Goal: Task Accomplishment & Management: Complete application form

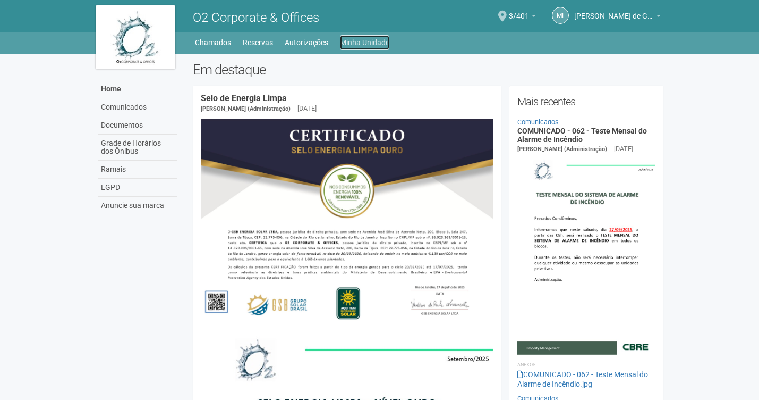
click at [386, 39] on link "Minha Unidade" at bounding box center [364, 42] width 49 height 15
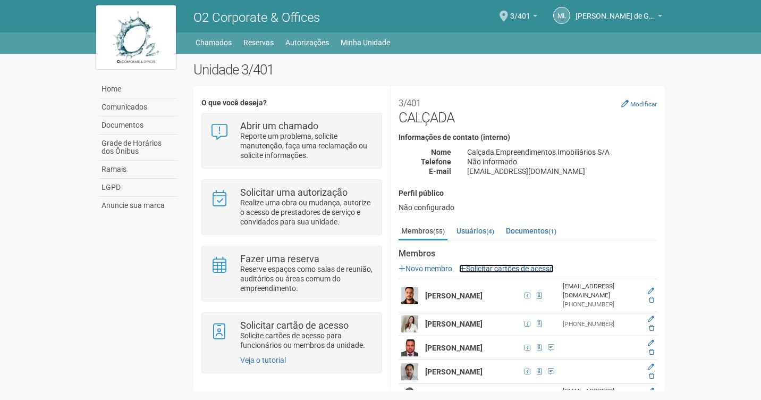
click at [489, 268] on link "Solicitar cartões de acesso" at bounding box center [506, 268] width 95 height 9
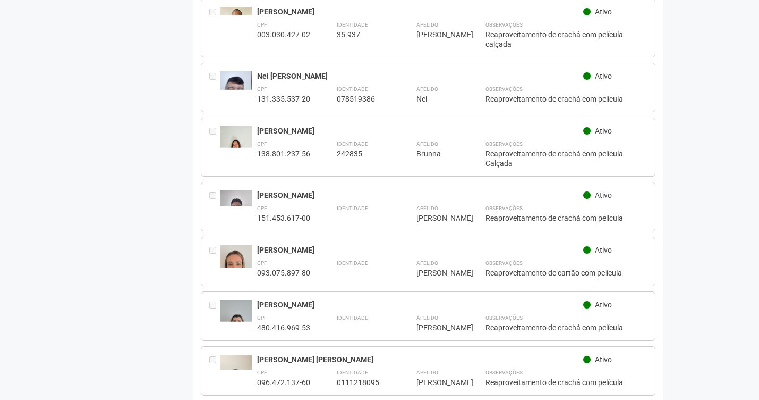
scroll to position [1701, 0]
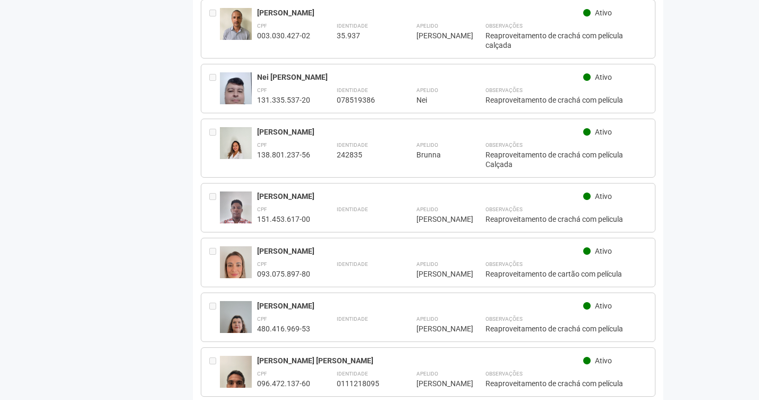
click at [470, 145] on div "**********" at bounding box center [452, 154] width 391 height 30
click at [358, 127] on div "[PERSON_NAME]" at bounding box center [420, 132] width 327 height 10
drag, startPoint x: 358, startPoint y: 113, endPoint x: 269, endPoint y: 114, distance: 88.8
click at [269, 127] on div "[PERSON_NAME]" at bounding box center [420, 132] width 327 height 10
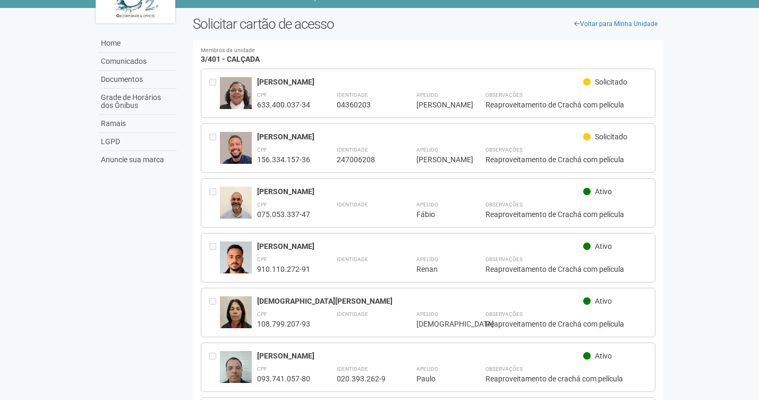
scroll to position [0, 0]
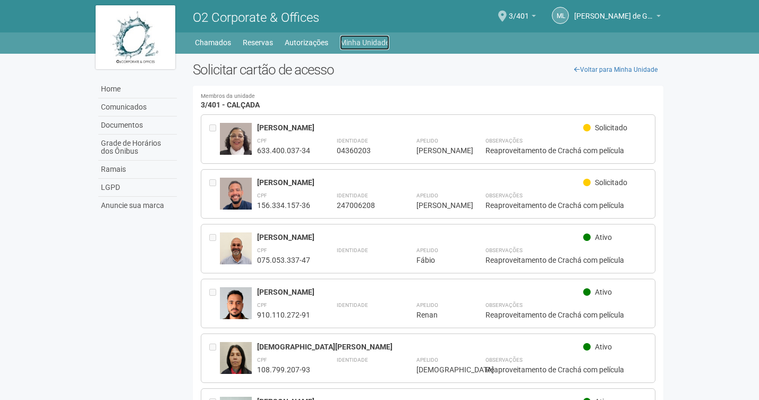
click at [384, 40] on link "Minha Unidade" at bounding box center [364, 42] width 49 height 15
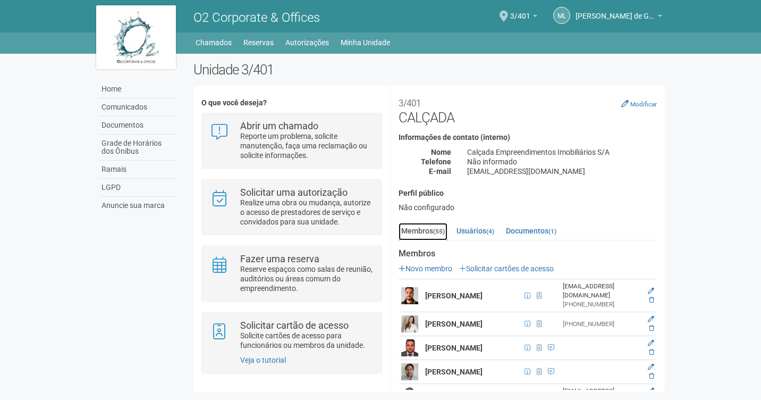
click at [429, 226] on link "Membros (55)" at bounding box center [423, 232] width 49 height 18
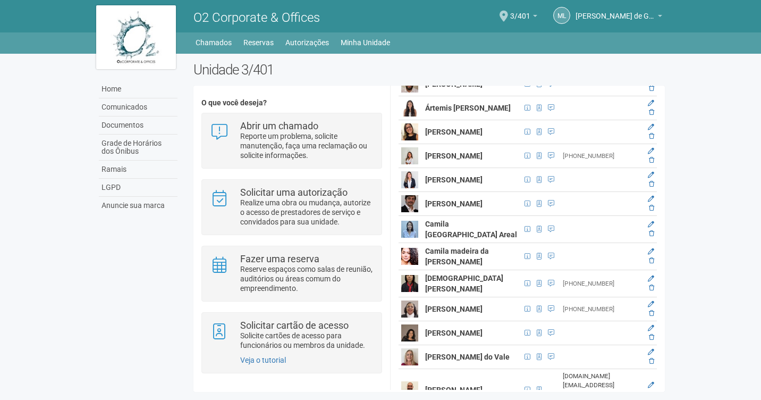
scroll to position [429, 0]
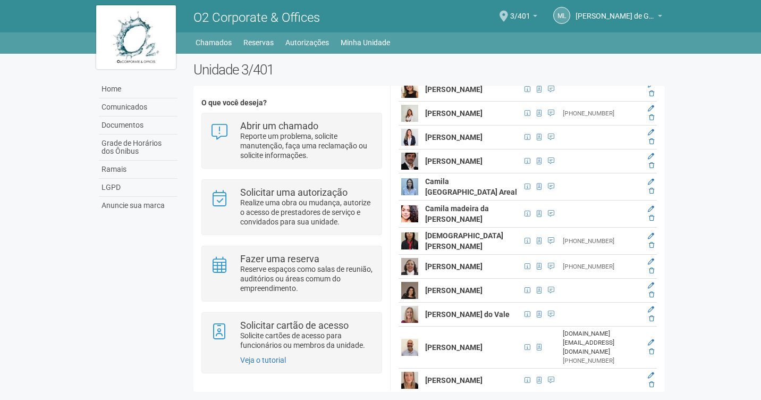
click at [469, 115] on strong "Bruna Oliveira Alvarenga dos Santos" at bounding box center [453, 113] width 57 height 9
click at [485, 122] on td "Bruna Oliveira Alvarenga dos Santos" at bounding box center [472, 114] width 99 height 24
click at [468, 117] on strong "[PERSON_NAME]" at bounding box center [453, 113] width 57 height 9
click at [609, 118] on div "[PHONE_NUMBER]" at bounding box center [602, 113] width 78 height 9
click at [648, 110] on link at bounding box center [651, 108] width 6 height 7
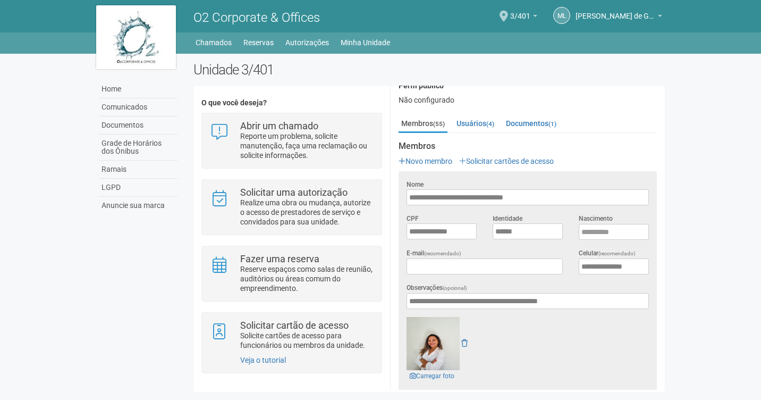
scroll to position [200, 0]
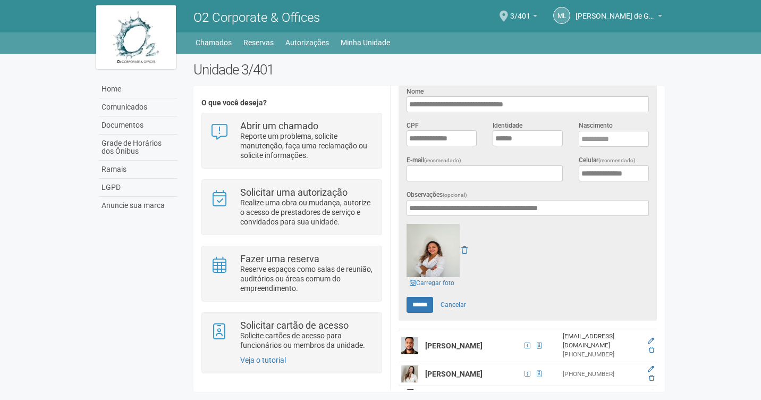
click at [431, 248] on img at bounding box center [433, 250] width 53 height 53
drag, startPoint x: 431, startPoint y: 248, endPoint x: 449, endPoint y: 230, distance: 25.6
click at [449, 230] on img at bounding box center [433, 250] width 53 height 53
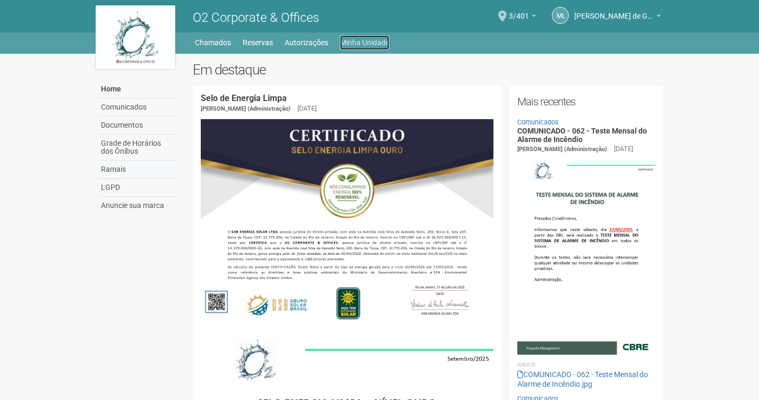
click at [347, 35] on link "Minha Unidade" at bounding box center [364, 42] width 49 height 15
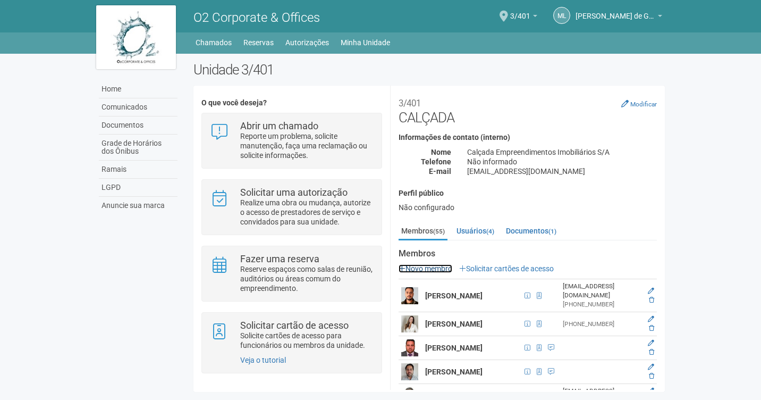
click at [442, 268] on link "Novo membro" at bounding box center [426, 268] width 54 height 9
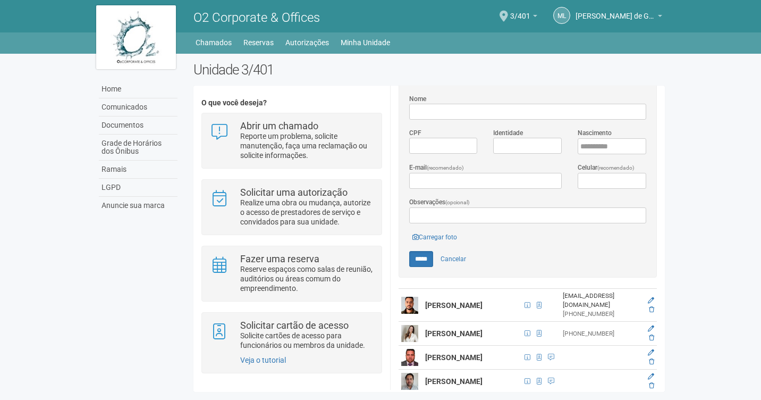
scroll to position [213, 0]
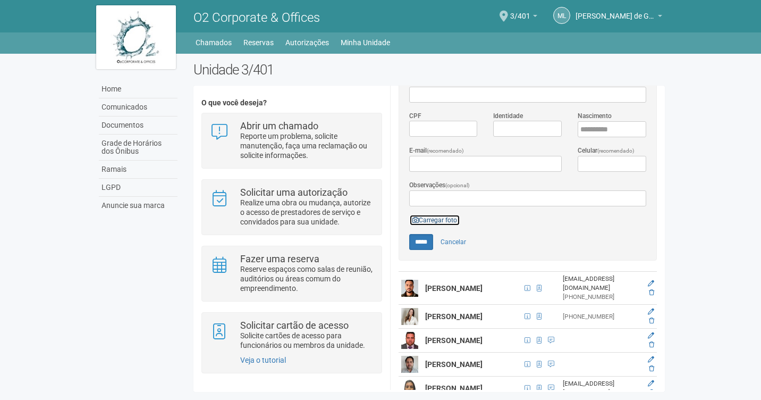
click at [441, 215] on link "Carregar foto" at bounding box center [434, 220] width 51 height 12
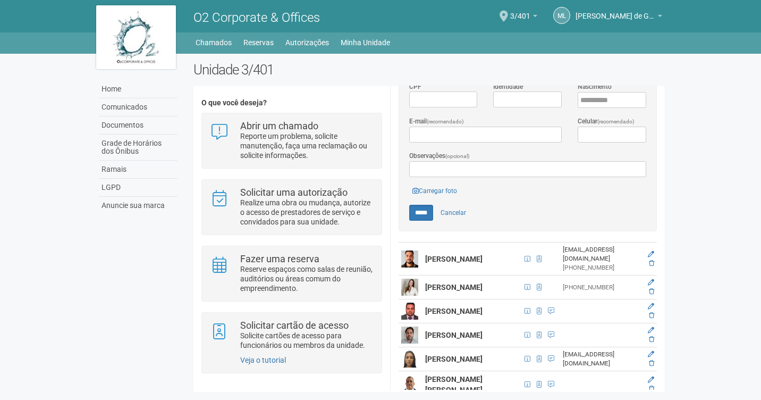
scroll to position [266, 0]
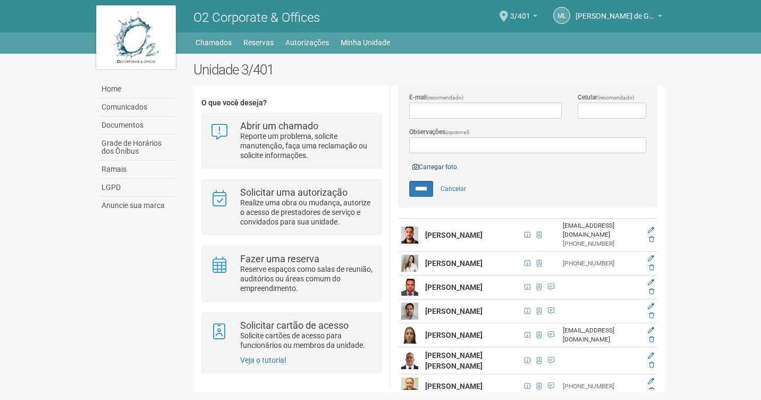
click at [452, 158] on form "Nome CPF Identidade Nascimento E-mail (recomendado) Celular (recomendado) Obser…" at bounding box center [527, 109] width 237 height 173
click at [451, 163] on link "Carregar foto" at bounding box center [434, 167] width 51 height 12
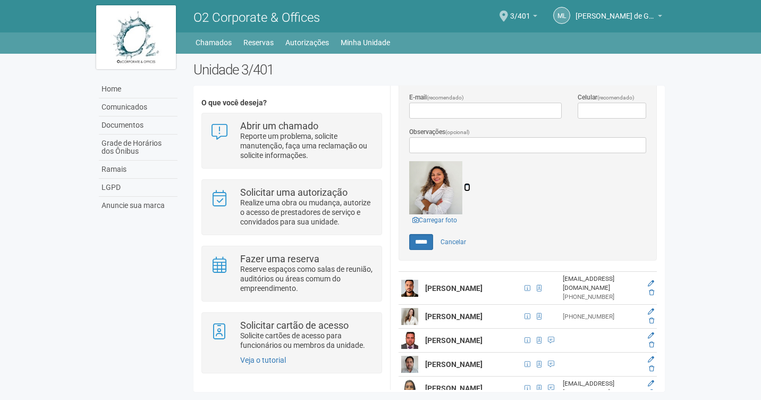
click at [467, 185] on icon at bounding box center [467, 186] width 6 height 7
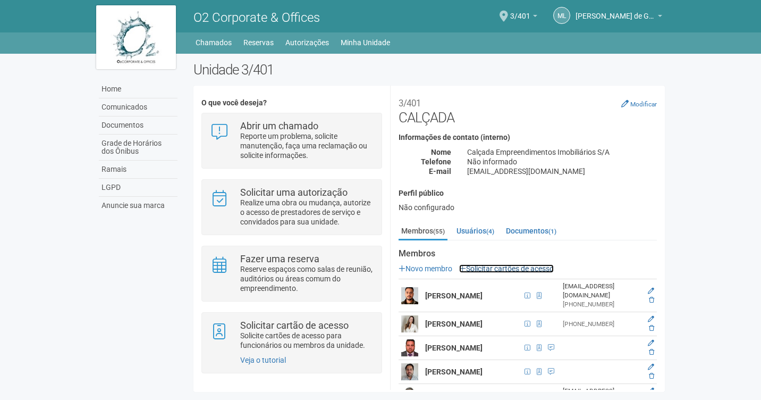
click at [496, 269] on link "Solicitar cartões de acesso" at bounding box center [506, 268] width 95 height 9
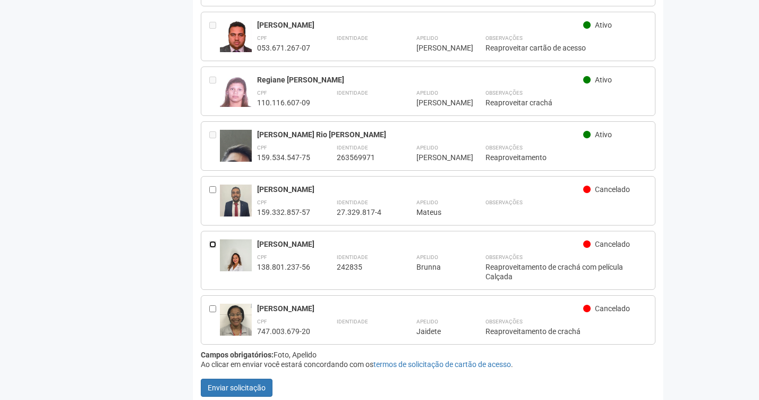
scroll to position [3011, 0]
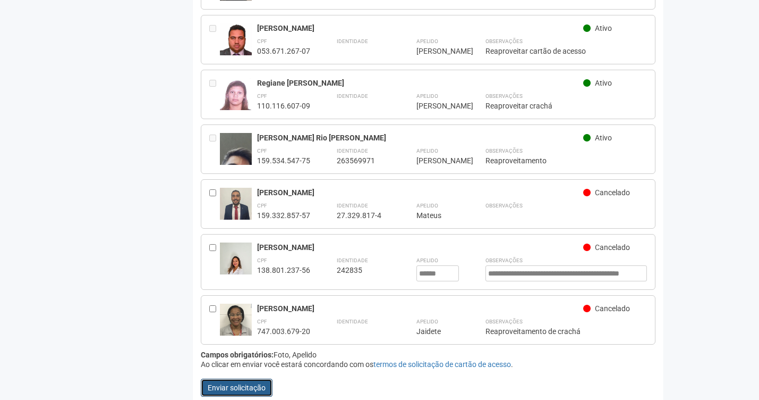
click at [239, 378] on button "Enviar solicitação" at bounding box center [237, 387] width 72 height 18
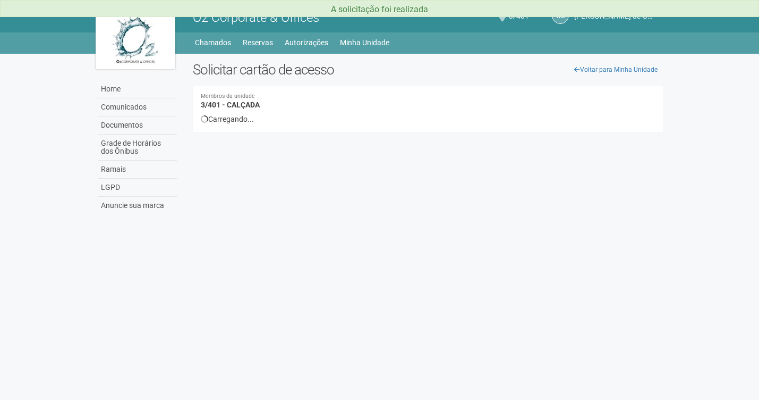
scroll to position [0, 0]
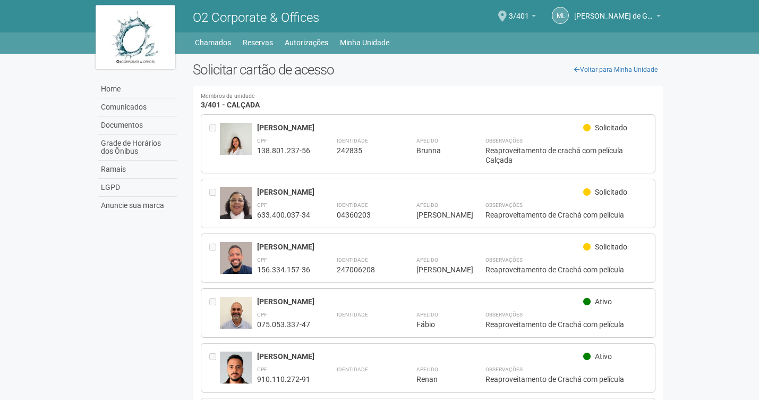
drag, startPoint x: 330, startPoint y: 86, endPoint x: 77, endPoint y: 271, distance: 313.3
